Goal: Check status: Check status

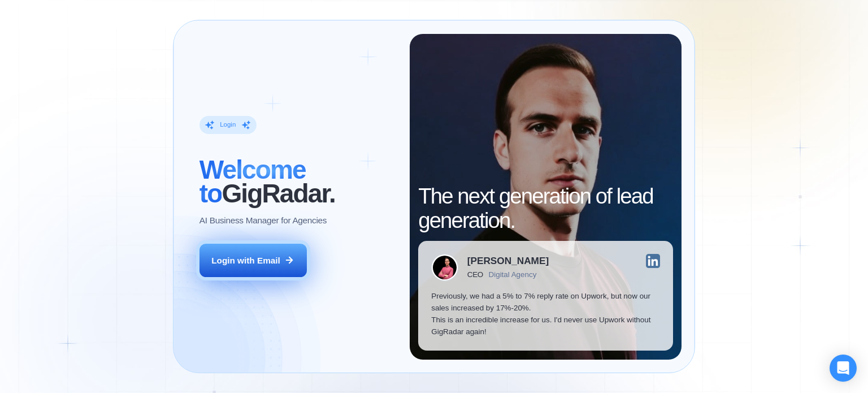
click at [225, 255] on div "Login with Email" at bounding box center [245, 260] width 69 height 12
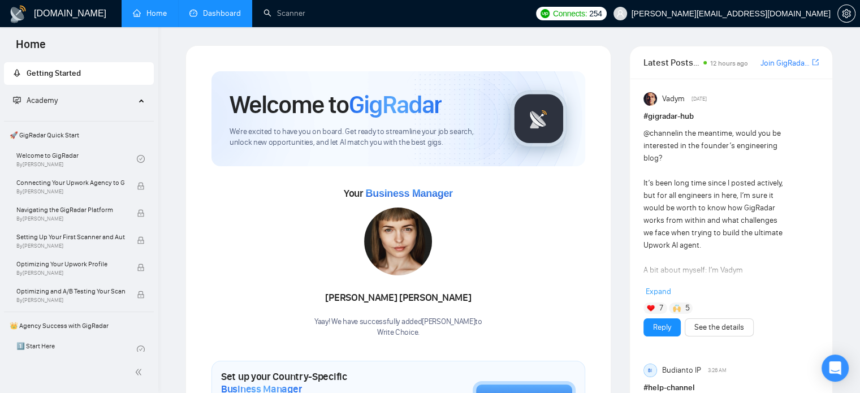
click at [222, 8] on link "Dashboard" at bounding box center [214, 13] width 51 height 10
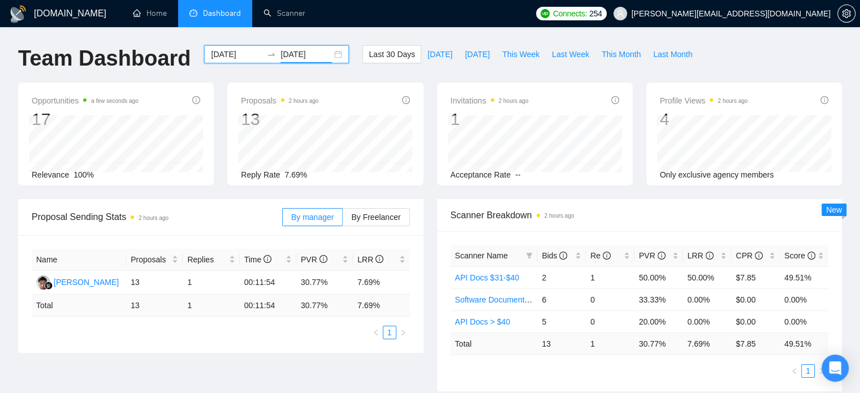
click at [311, 59] on input "2025-10-13" at bounding box center [305, 54] width 51 height 12
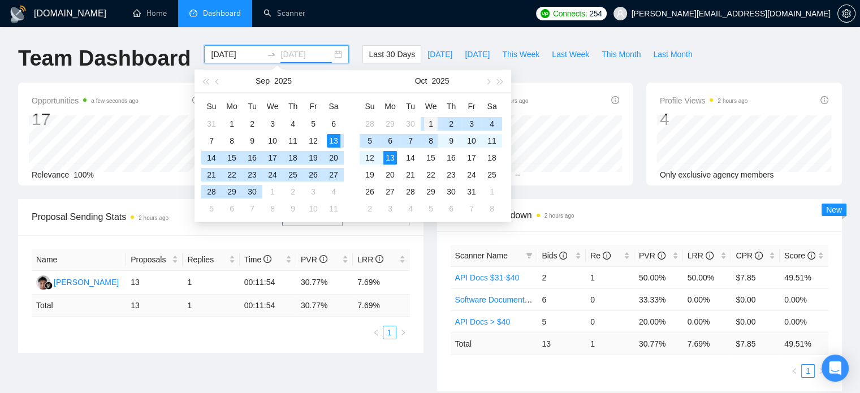
type input "2025-10-01"
click at [430, 125] on div "1" at bounding box center [431, 124] width 14 height 14
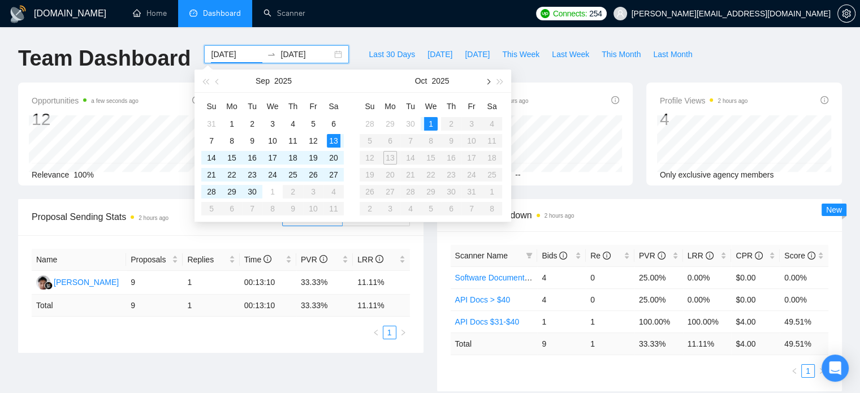
click at [491, 81] on button "button" at bounding box center [487, 81] width 12 height 23
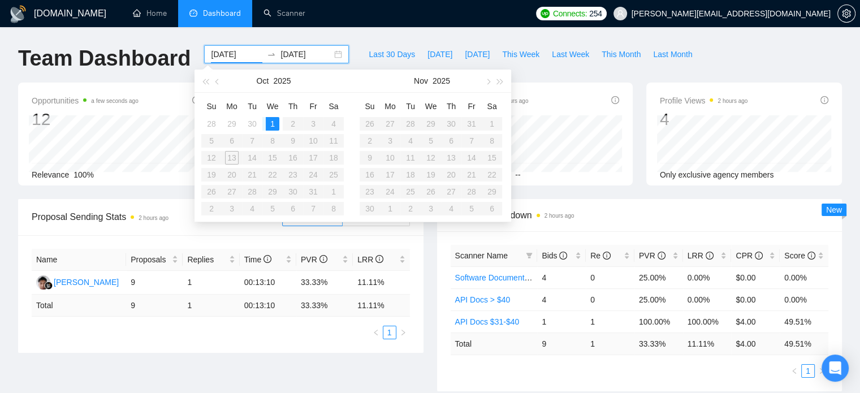
click at [302, 73] on div "Oct 2025" at bounding box center [273, 81] width 98 height 23
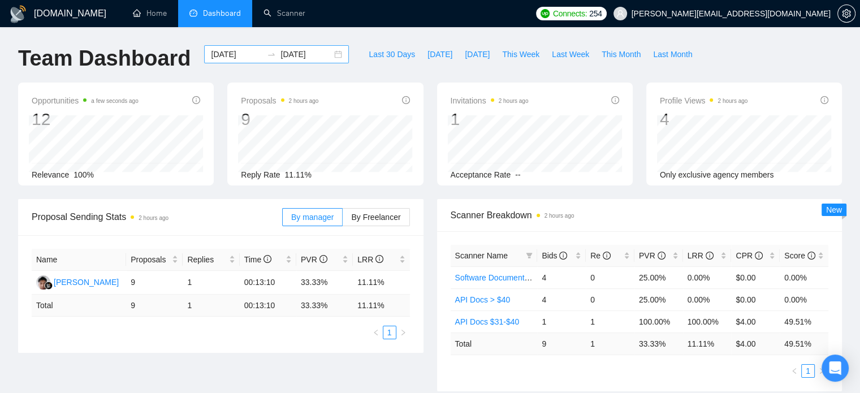
click at [330, 57] on div "2025-09-13 2025-10-01" at bounding box center [276, 54] width 145 height 18
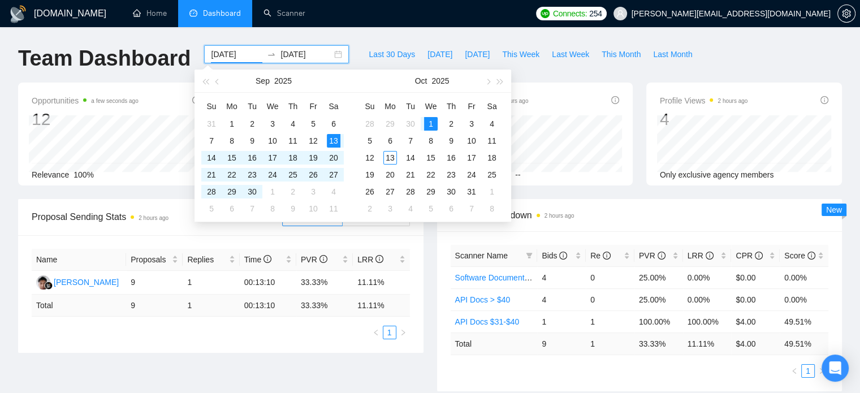
type input "2025-10-01"
click at [432, 118] on div "1" at bounding box center [431, 124] width 14 height 14
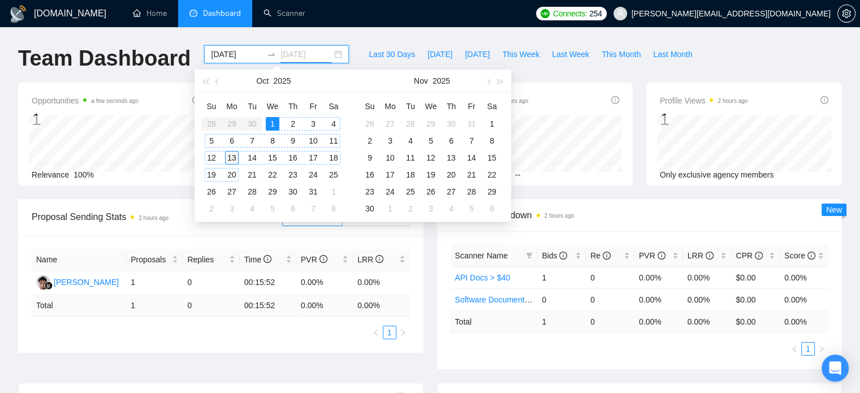
type input "2025-10-13"
click at [232, 158] on div "13" at bounding box center [232, 158] width 14 height 14
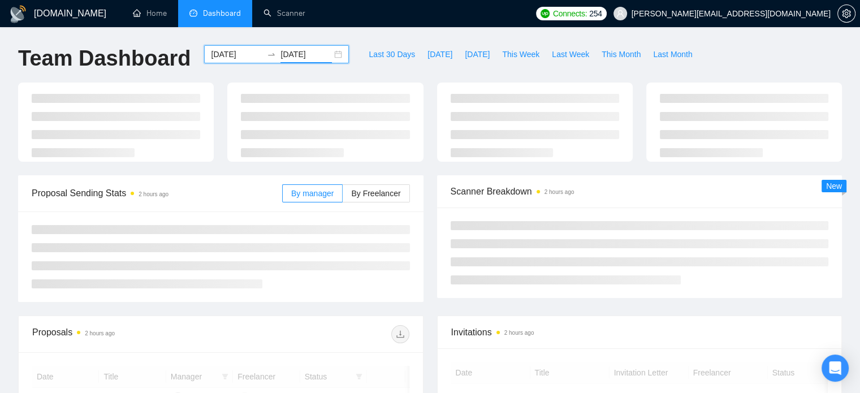
click at [345, 31] on div "GigRadar.io Home Dashboard Scanner Connects: 254 cassiano@writechoice.com.br Te…" at bounding box center [430, 296] width 860 height 593
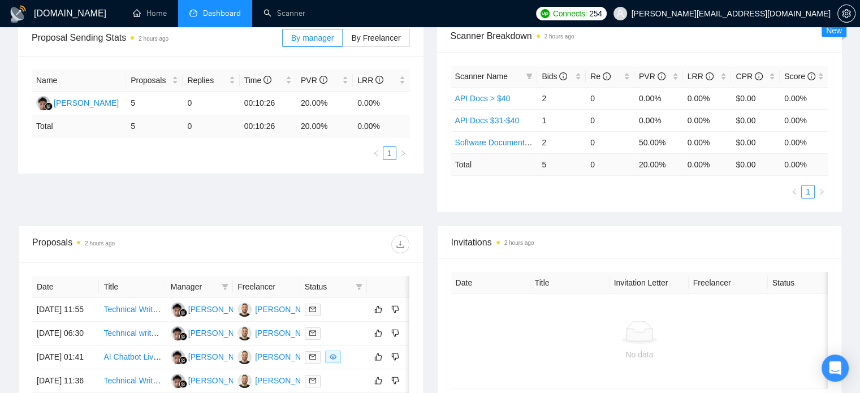
scroll to position [174, 0]
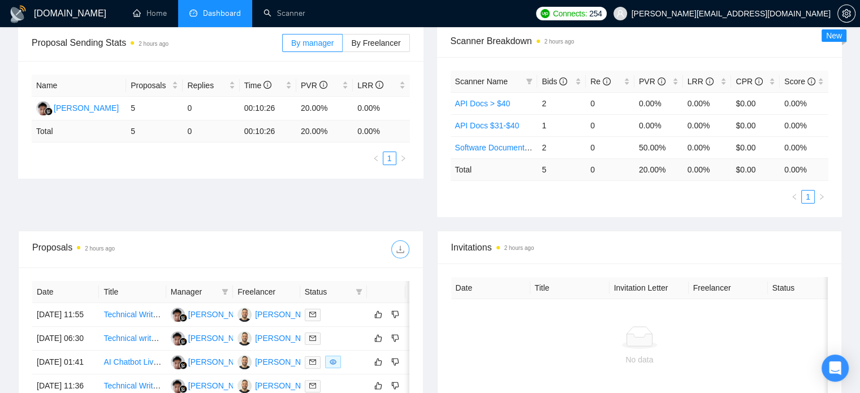
click at [394, 248] on span "download" at bounding box center [400, 249] width 17 height 9
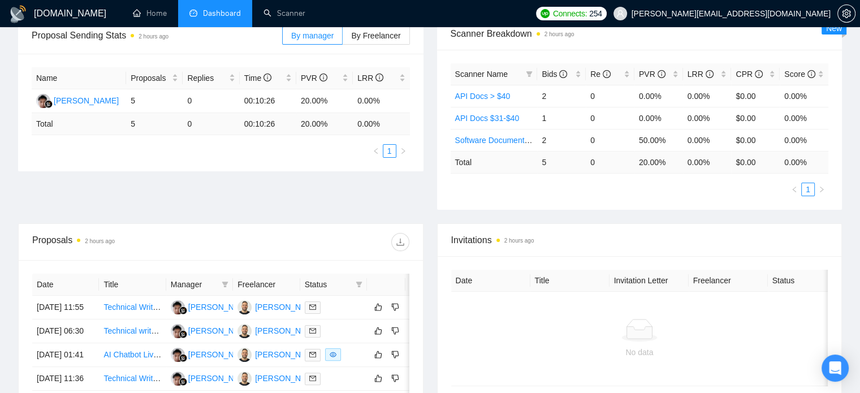
scroll to position [283, 0]
